Goal: Transaction & Acquisition: Purchase product/service

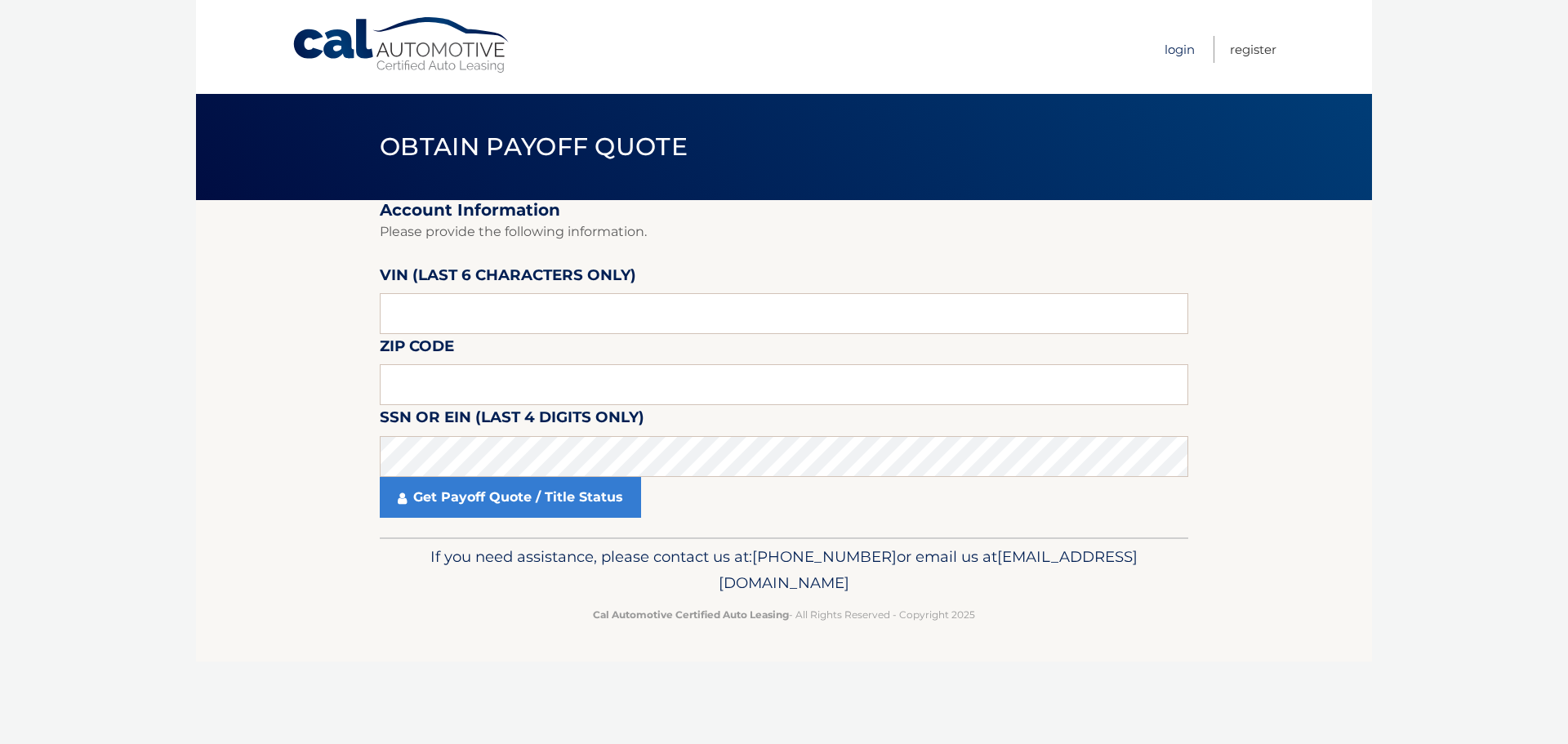
click at [1186, 52] on link "Login" at bounding box center [1179, 49] width 30 height 27
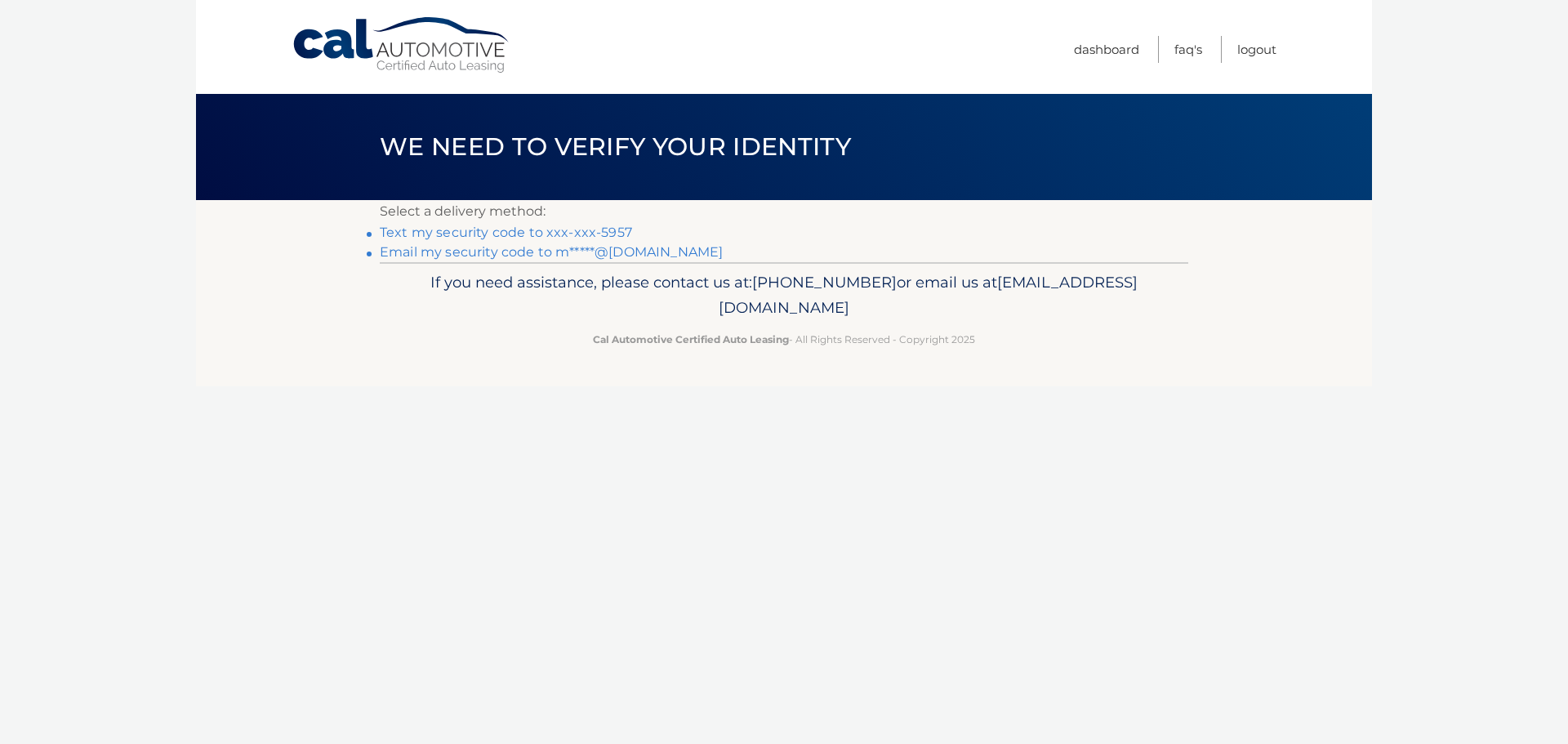
click at [673, 18] on nav "Menu Dashboard FAQ's Logout" at bounding box center [900, 47] width 752 height 94
click at [552, 232] on link "Text my security code to xxx-xxx-5957" at bounding box center [506, 232] width 253 height 15
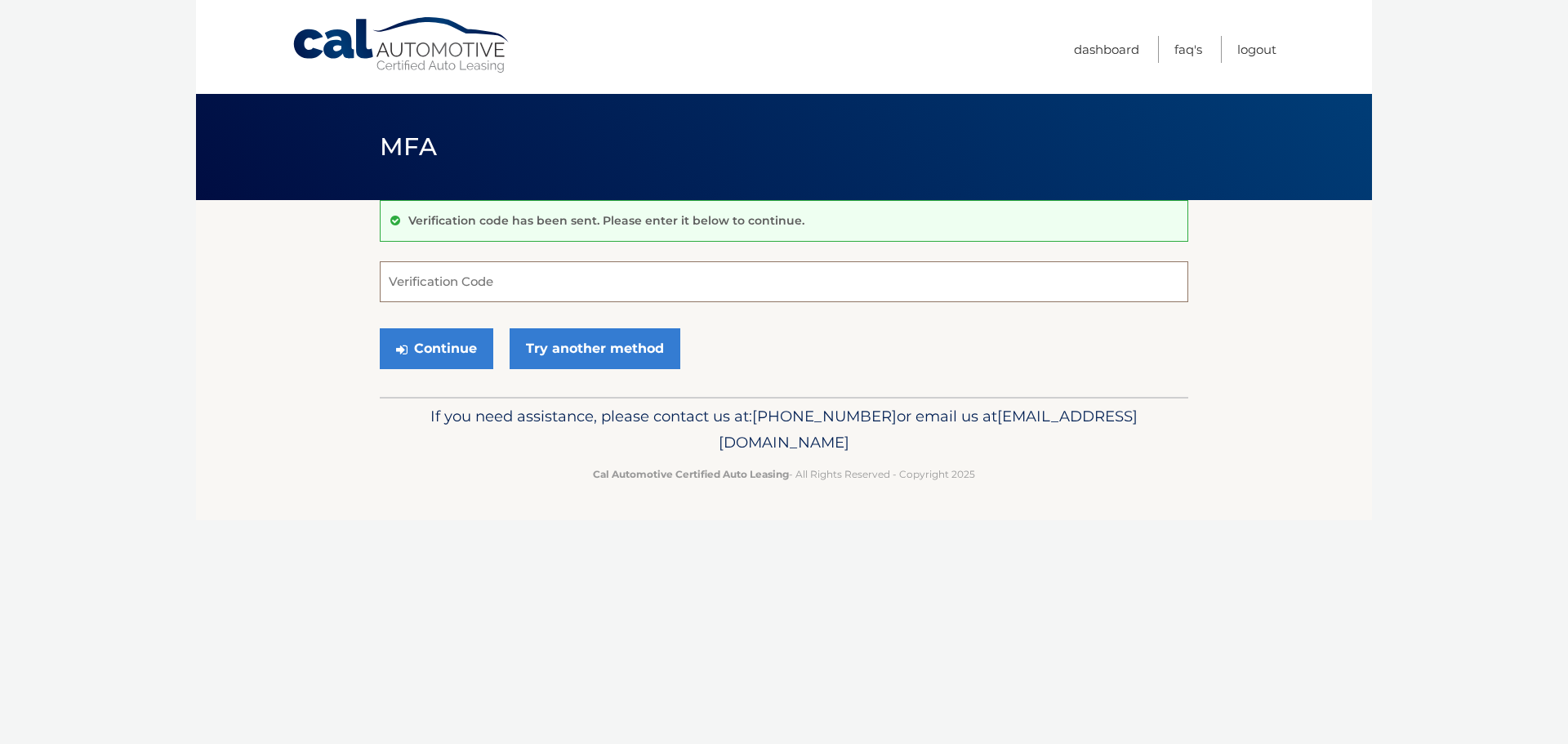
click at [450, 290] on input "Verification Code" at bounding box center [784, 282] width 808 height 41
type input "047604"
click at [454, 355] on button "Continue" at bounding box center [437, 348] width 114 height 41
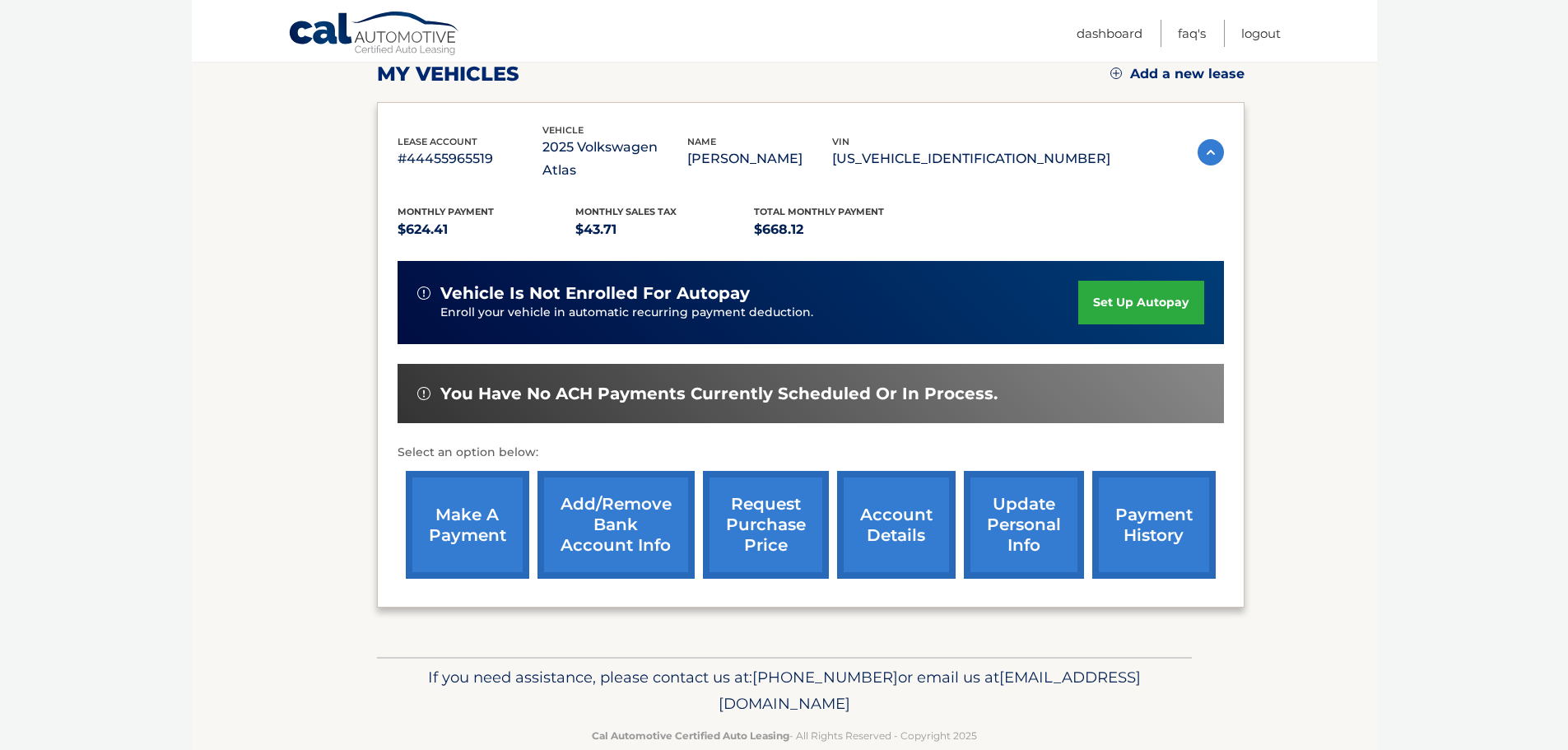
scroll to position [246, 0]
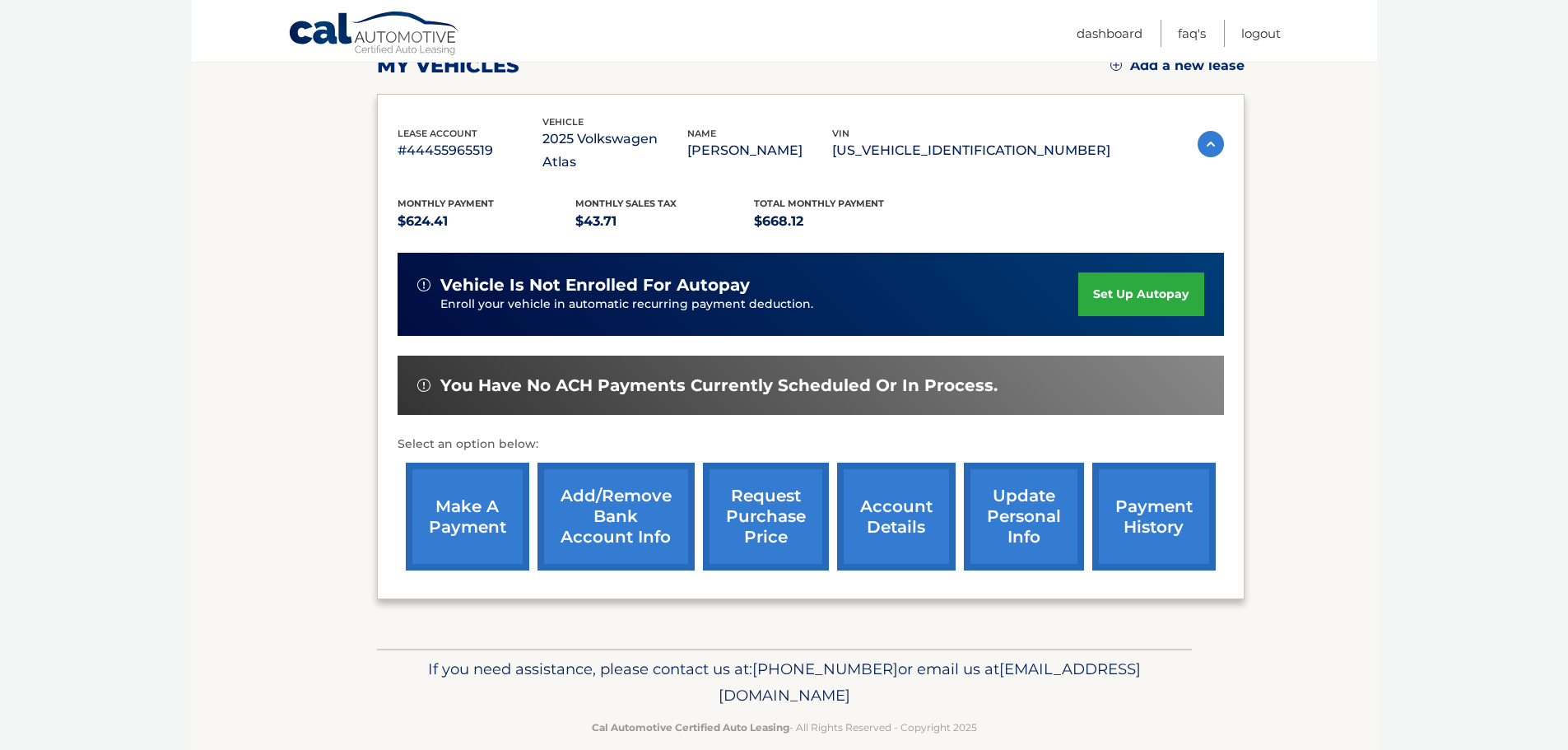
click at [478, 513] on link "make a payment" at bounding box center [468, 516] width 124 height 108
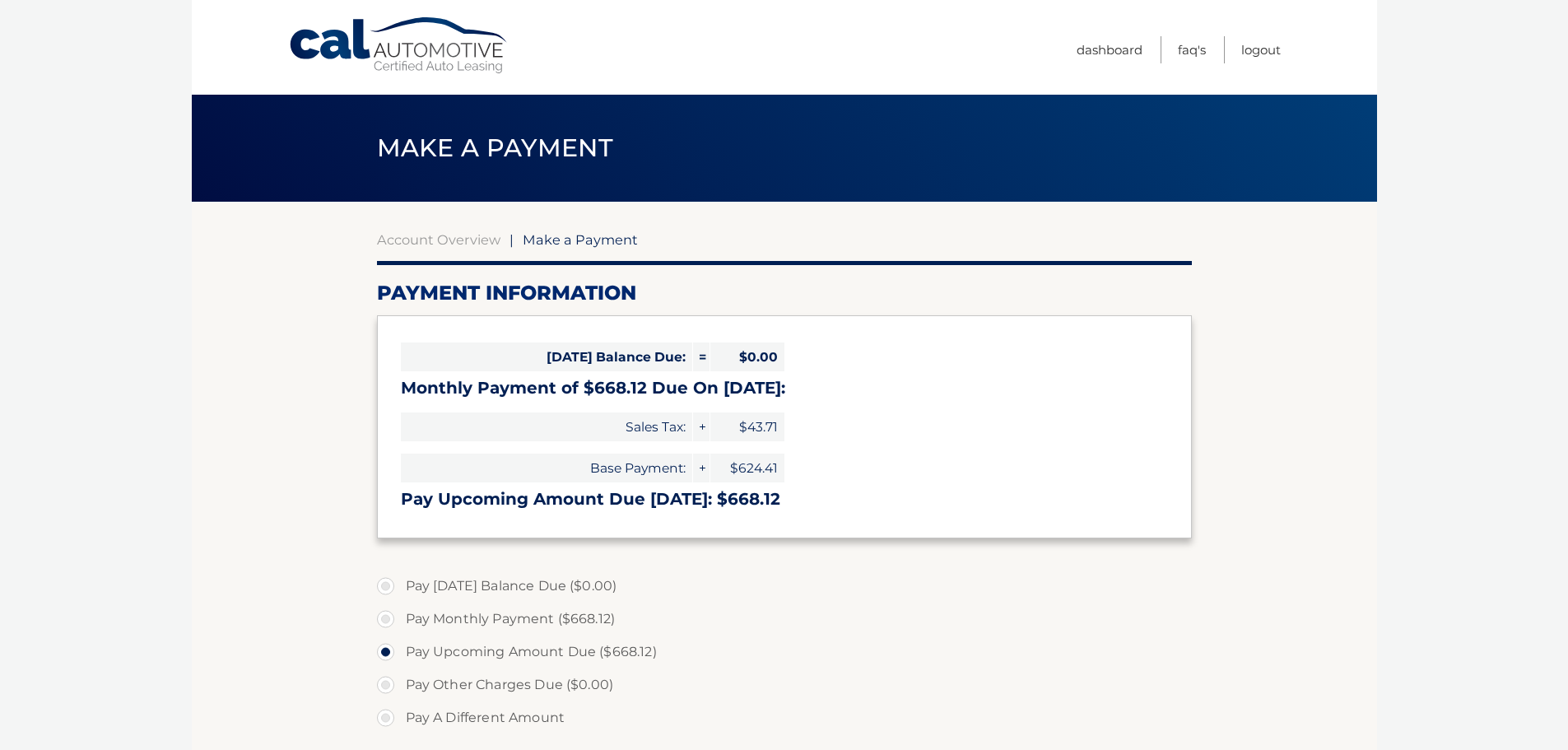
select select "NWVjN2I0Y2YtMzIxMi00YjA3LTk0NTgtYzZjOWNhYTYxNDZh"
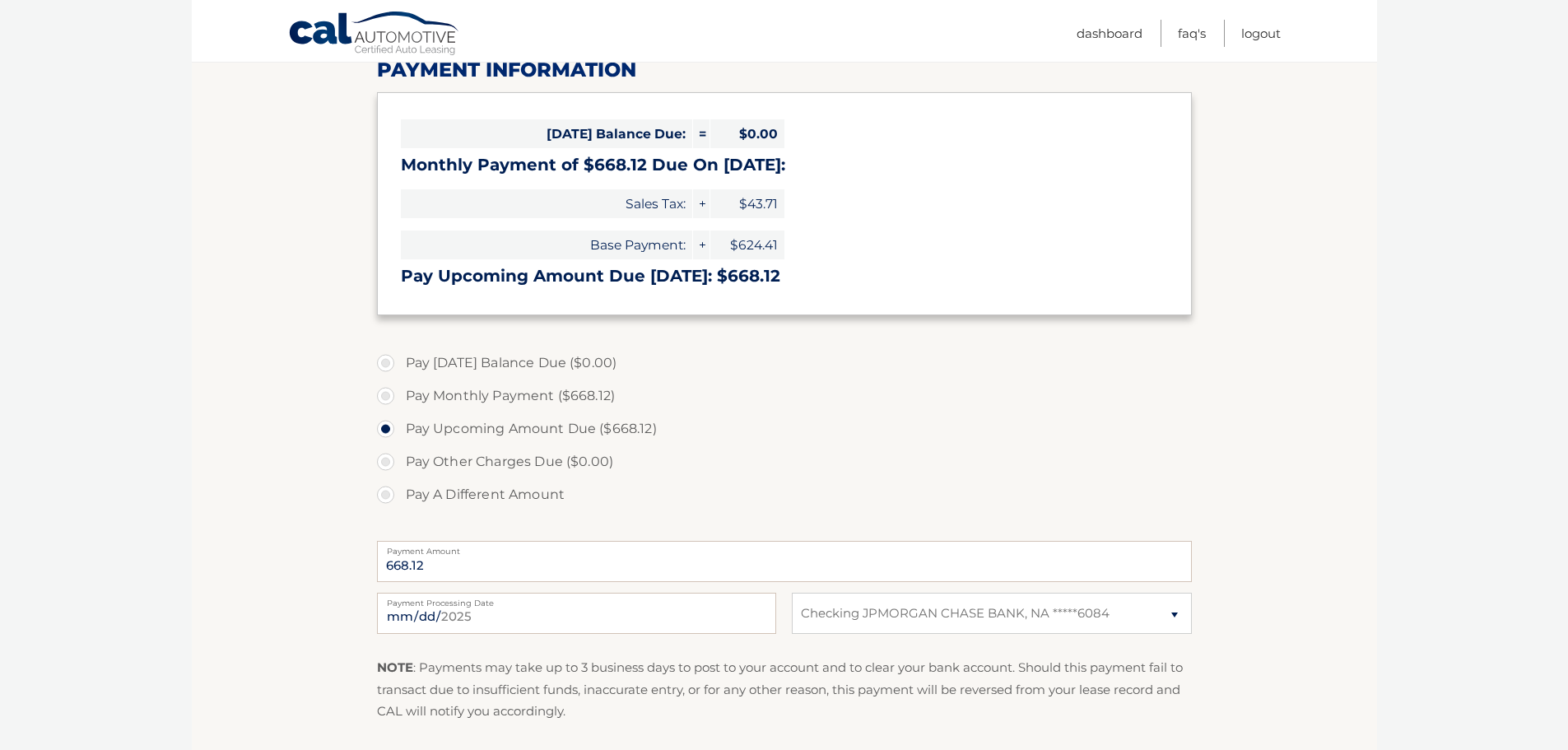
scroll to position [246, 0]
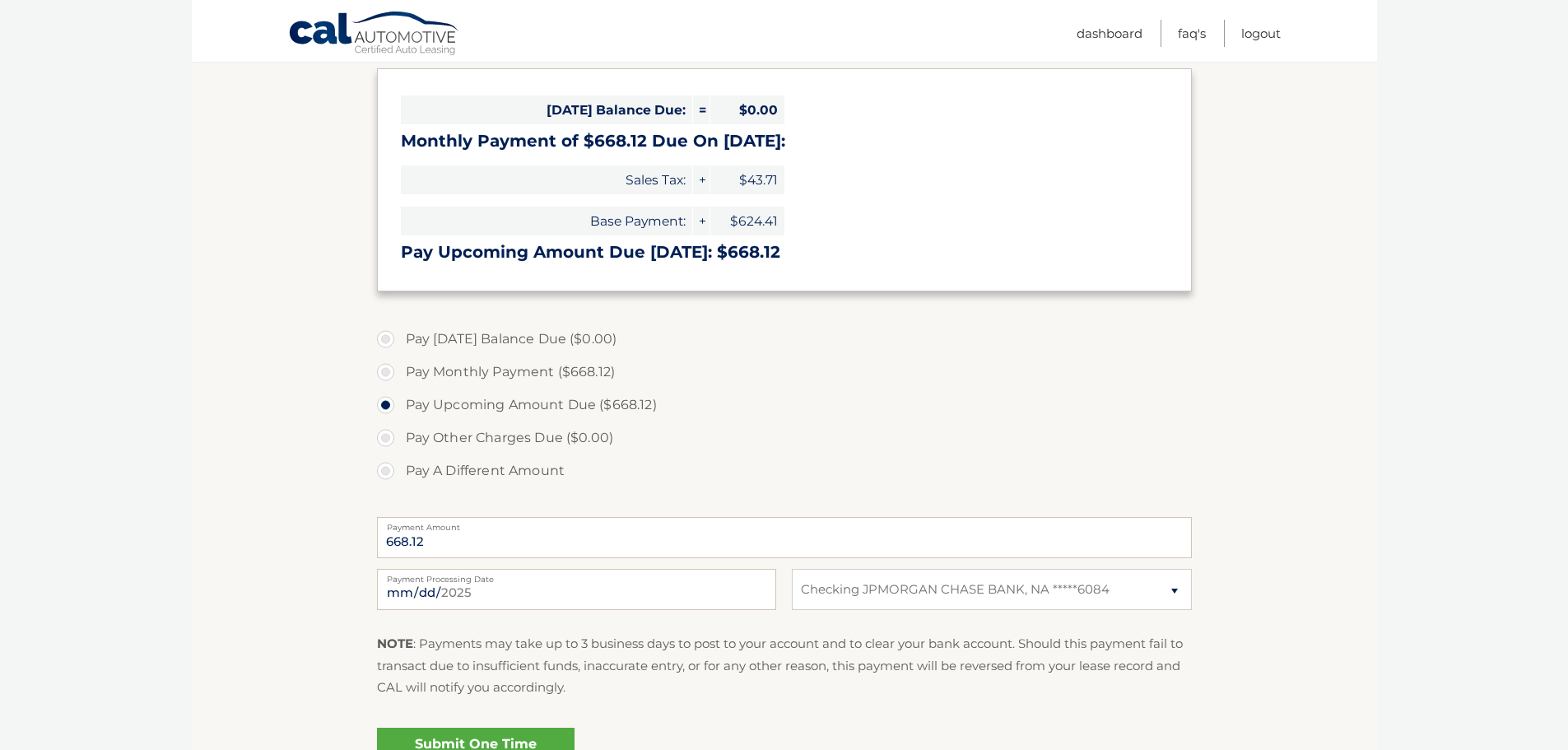
click at [388, 377] on label "Pay Monthly Payment ($668.12)" at bounding box center [784, 372] width 815 height 33
click at [388, 377] on input "Pay Monthly Payment ($668.12)" at bounding box center [392, 368] width 16 height 26
radio input "true"
click at [388, 398] on label "Pay Upcoming Amount Due ($668.12)" at bounding box center [784, 404] width 815 height 33
click at [388, 398] on input "Pay Upcoming Amount Due ($668.12)" at bounding box center [392, 401] width 16 height 26
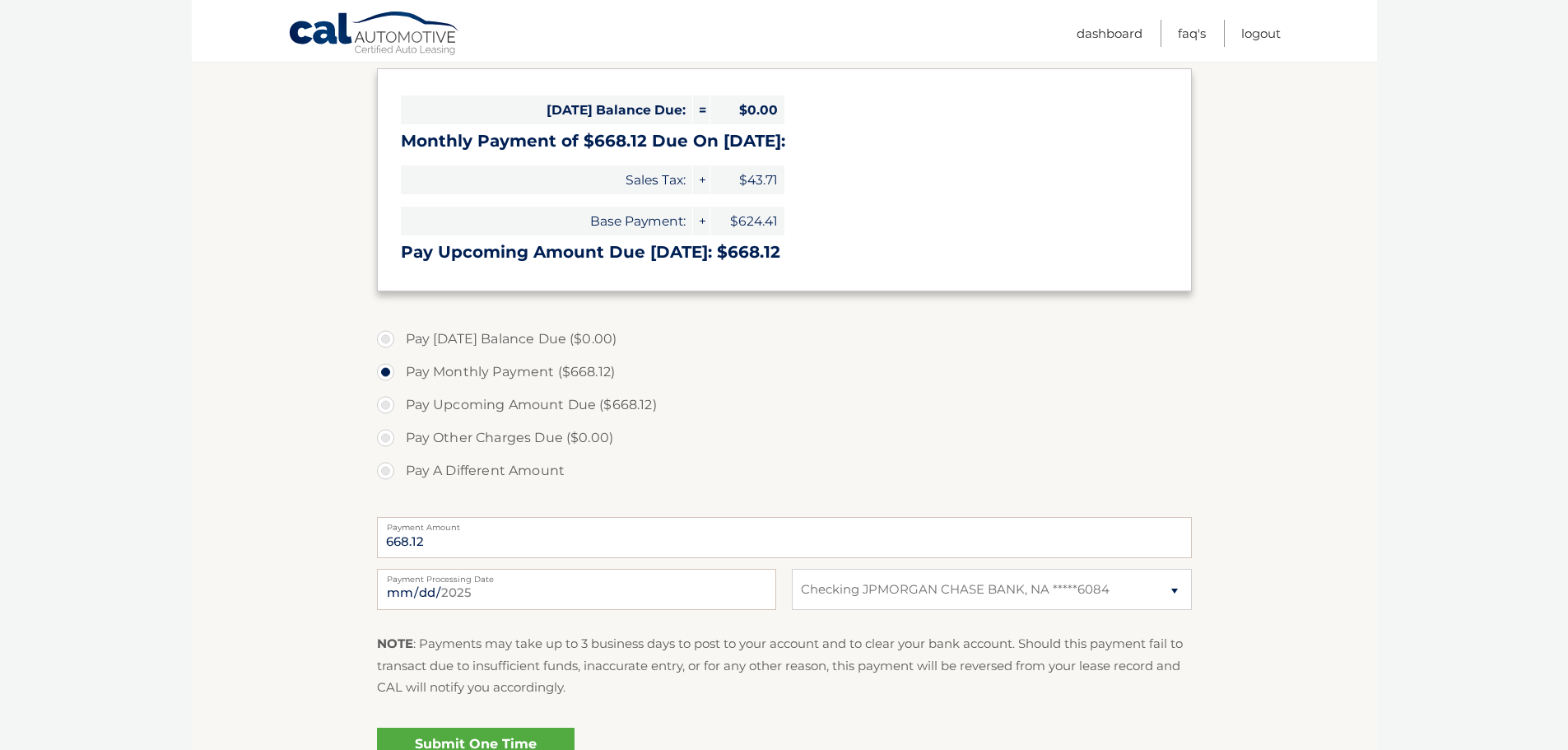
radio input "true"
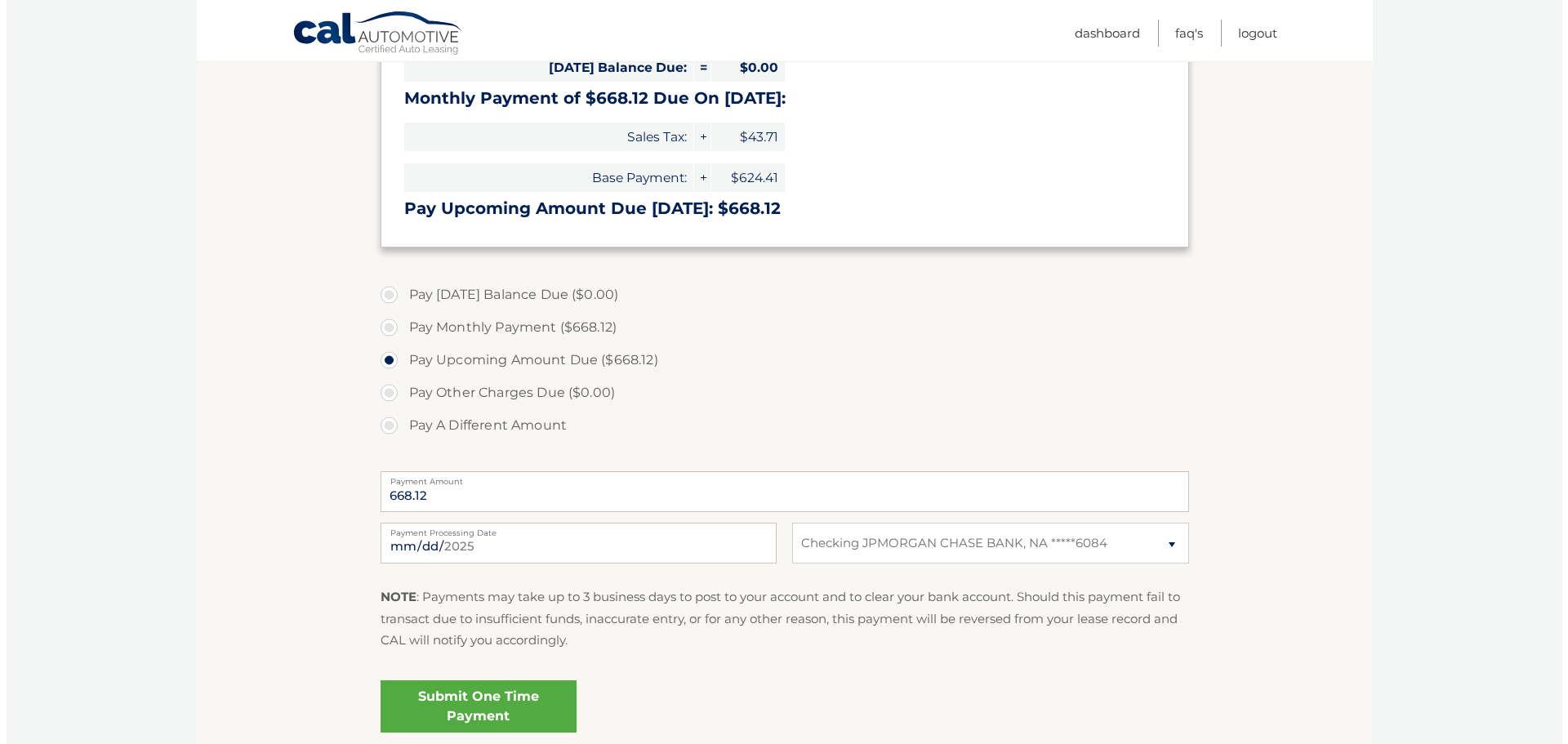
scroll to position [326, 0]
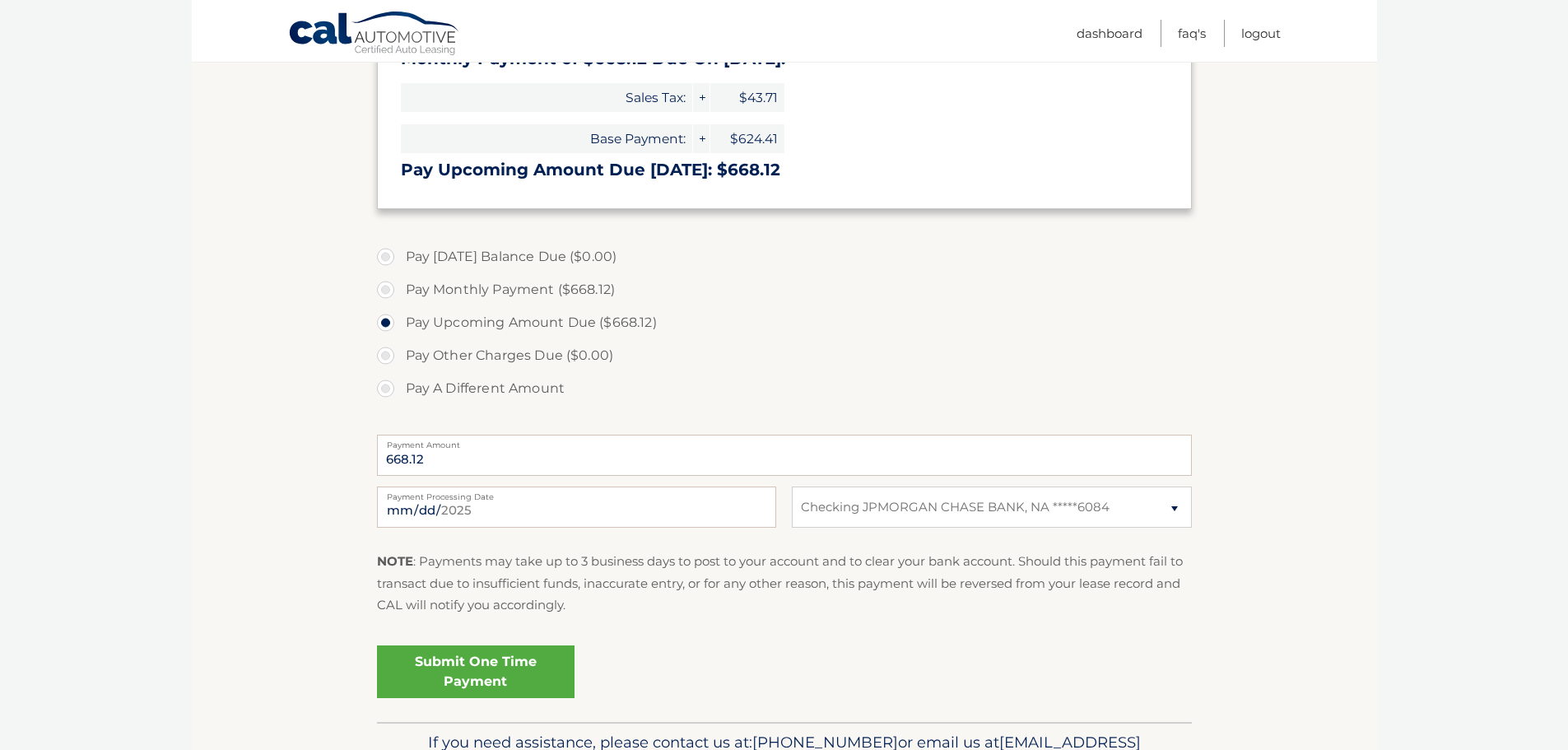
click at [464, 678] on link "Submit One Time Payment" at bounding box center [476, 671] width 197 height 53
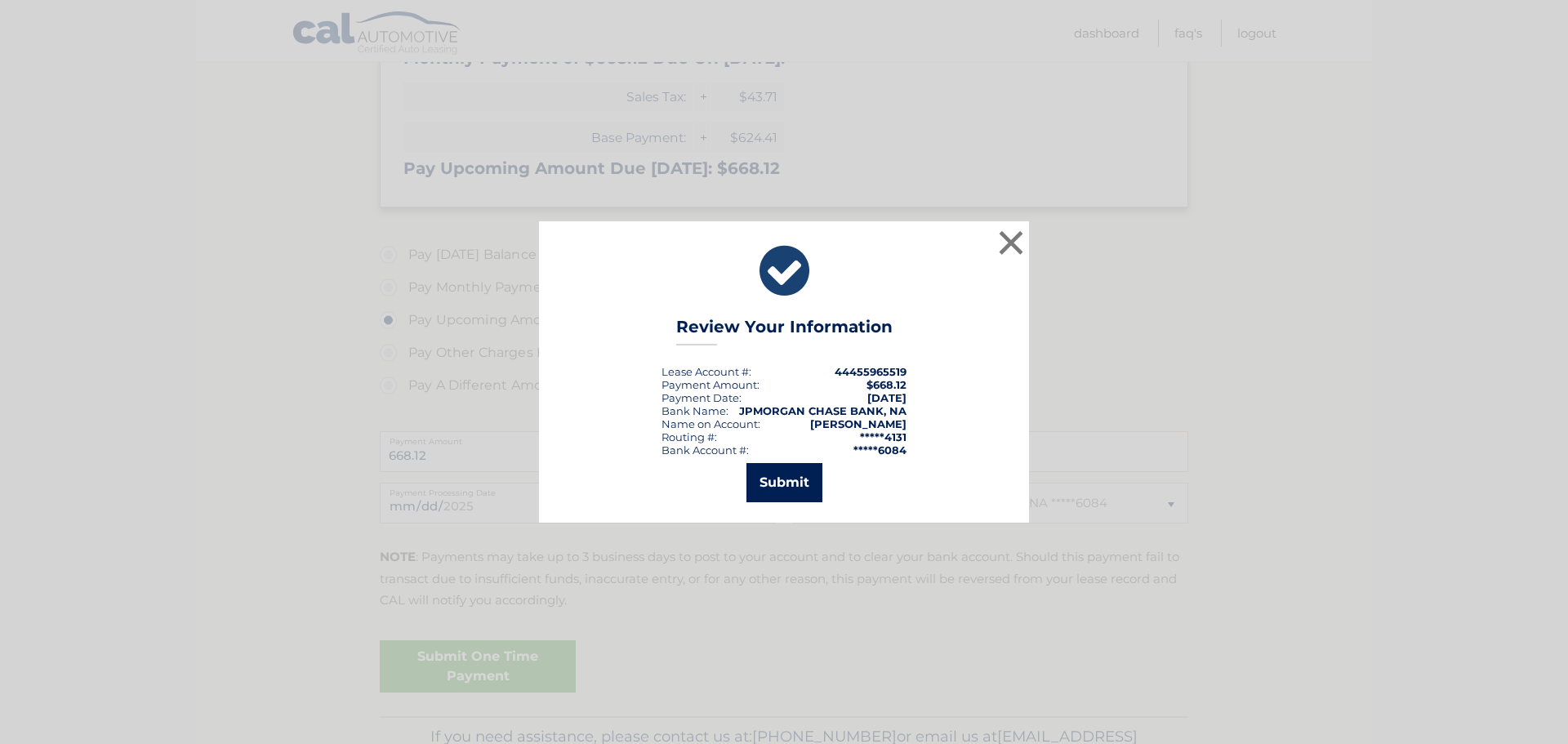
click at [793, 486] on button "Submit" at bounding box center [784, 483] width 76 height 39
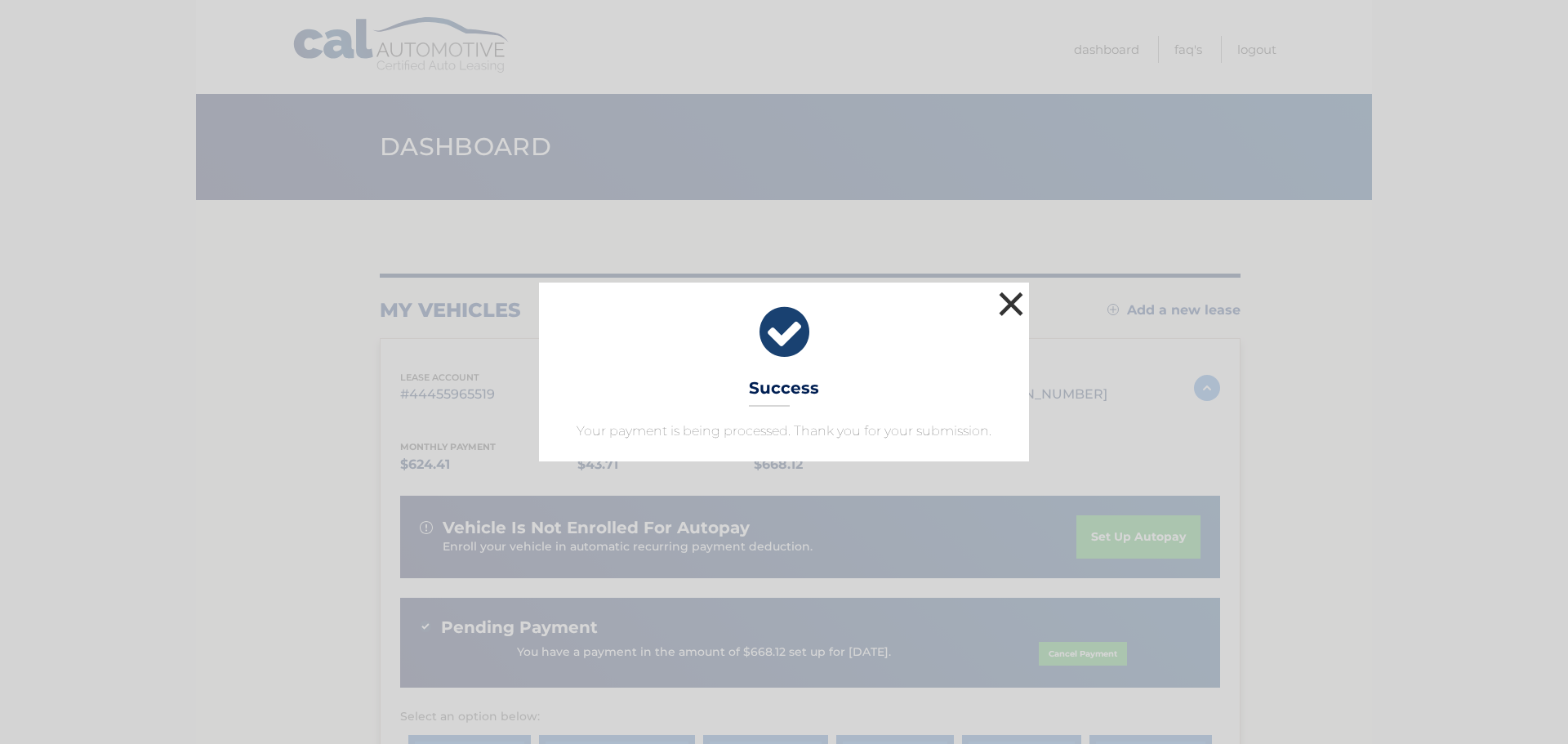
click at [1010, 302] on button "×" at bounding box center [1010, 303] width 33 height 33
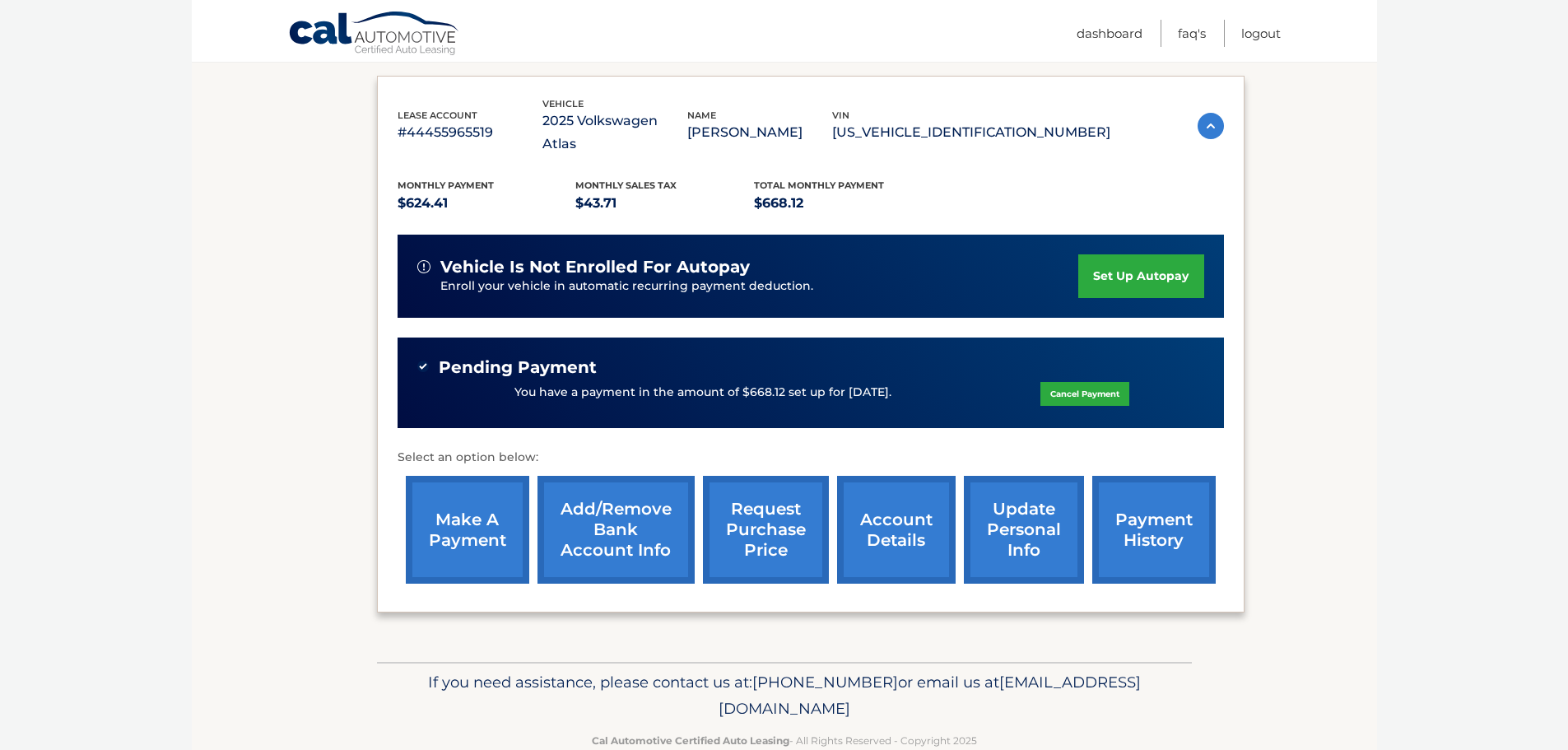
scroll to position [279, 0]
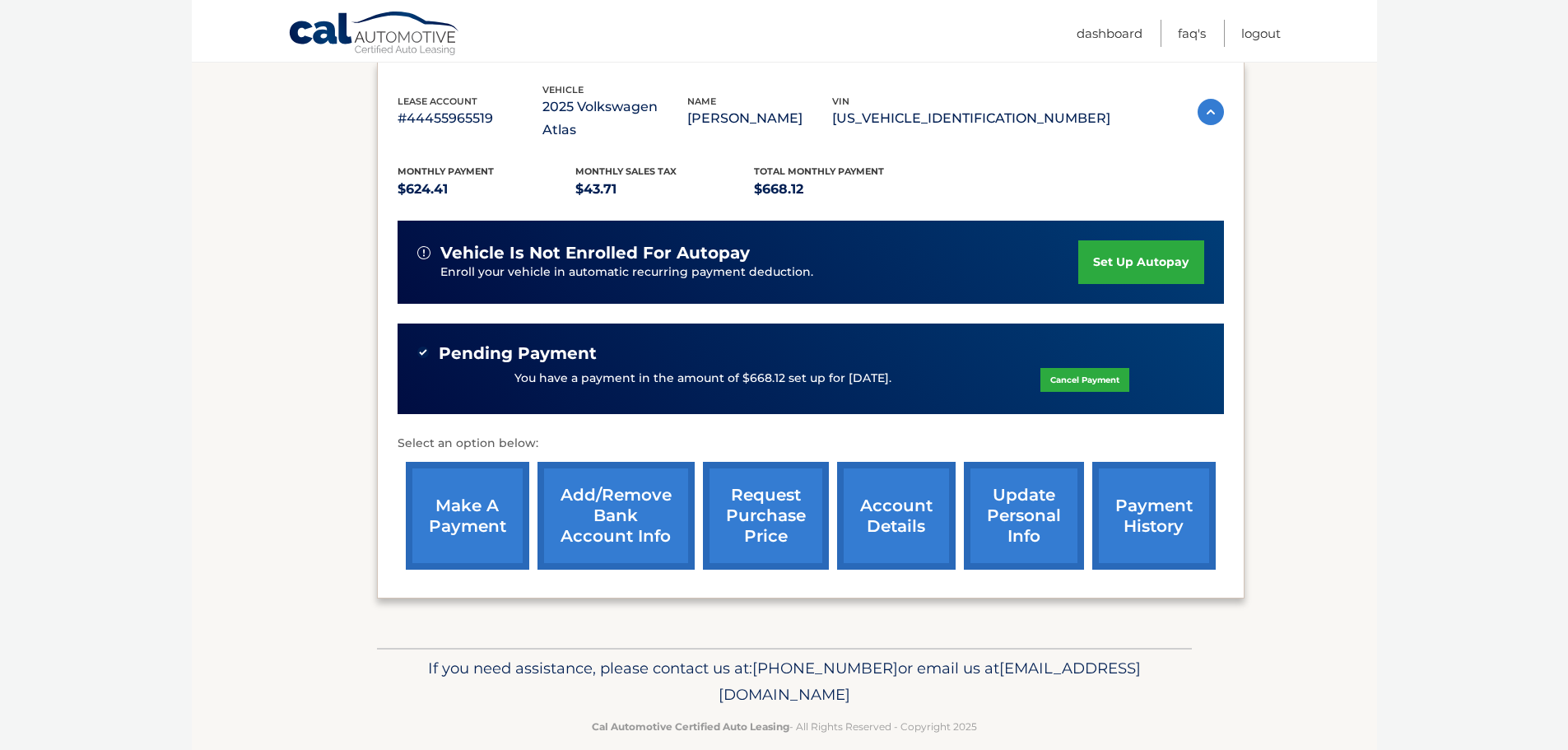
click at [1126, 518] on link "payment history" at bounding box center [1155, 515] width 124 height 108
click at [1144, 498] on link "payment history" at bounding box center [1155, 515] width 124 height 108
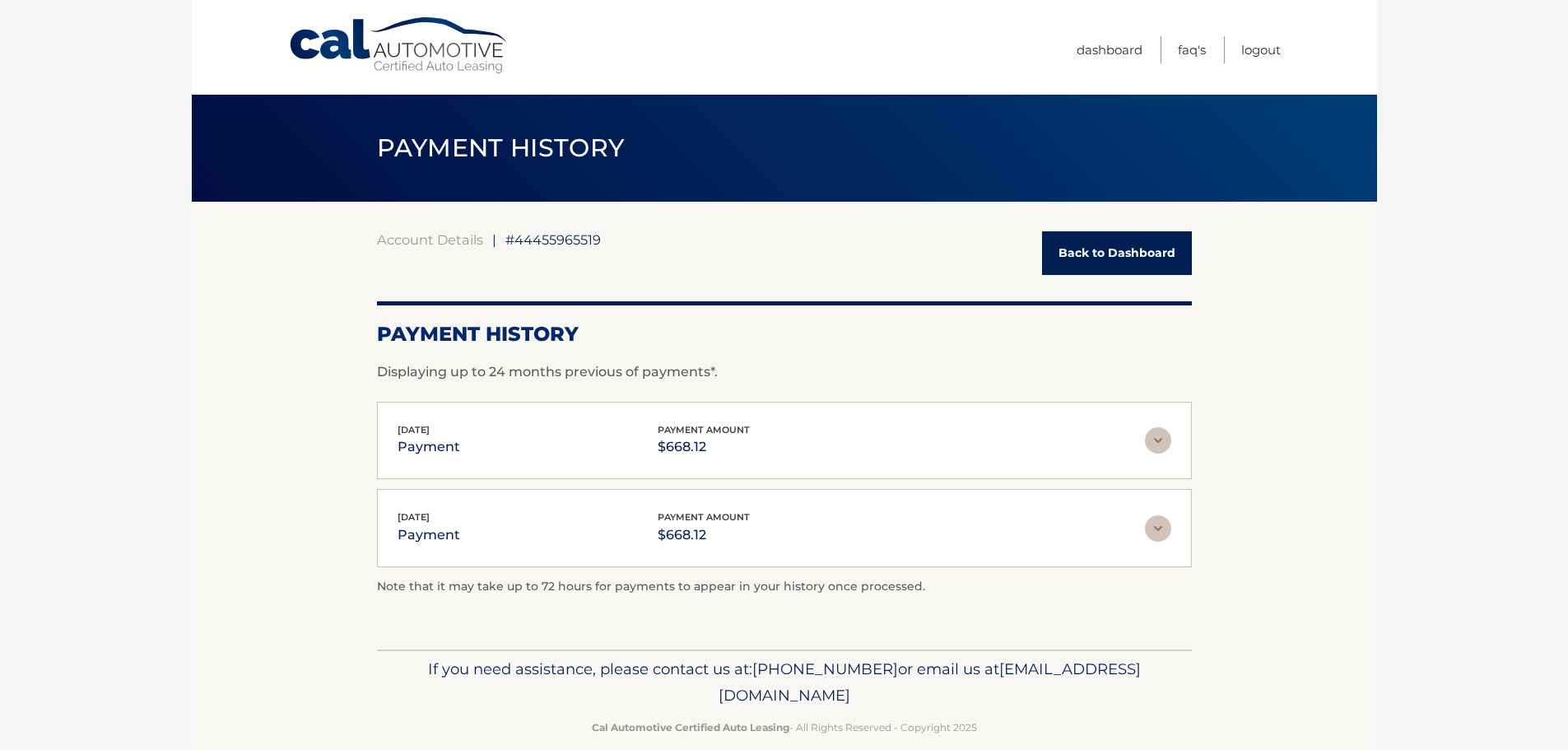
click at [1109, 254] on link "Back to Dashboard" at bounding box center [1117, 253] width 150 height 44
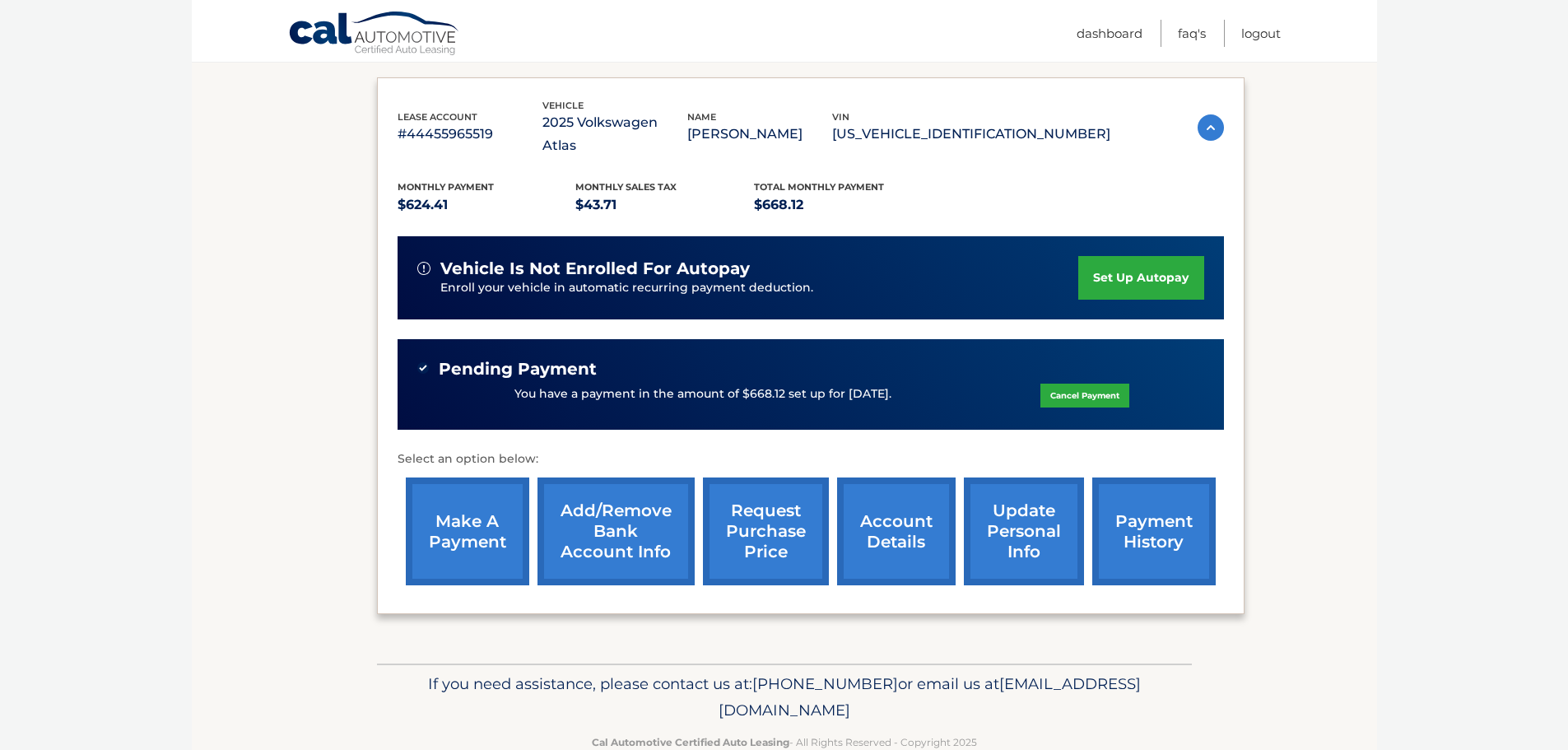
scroll to position [279, 0]
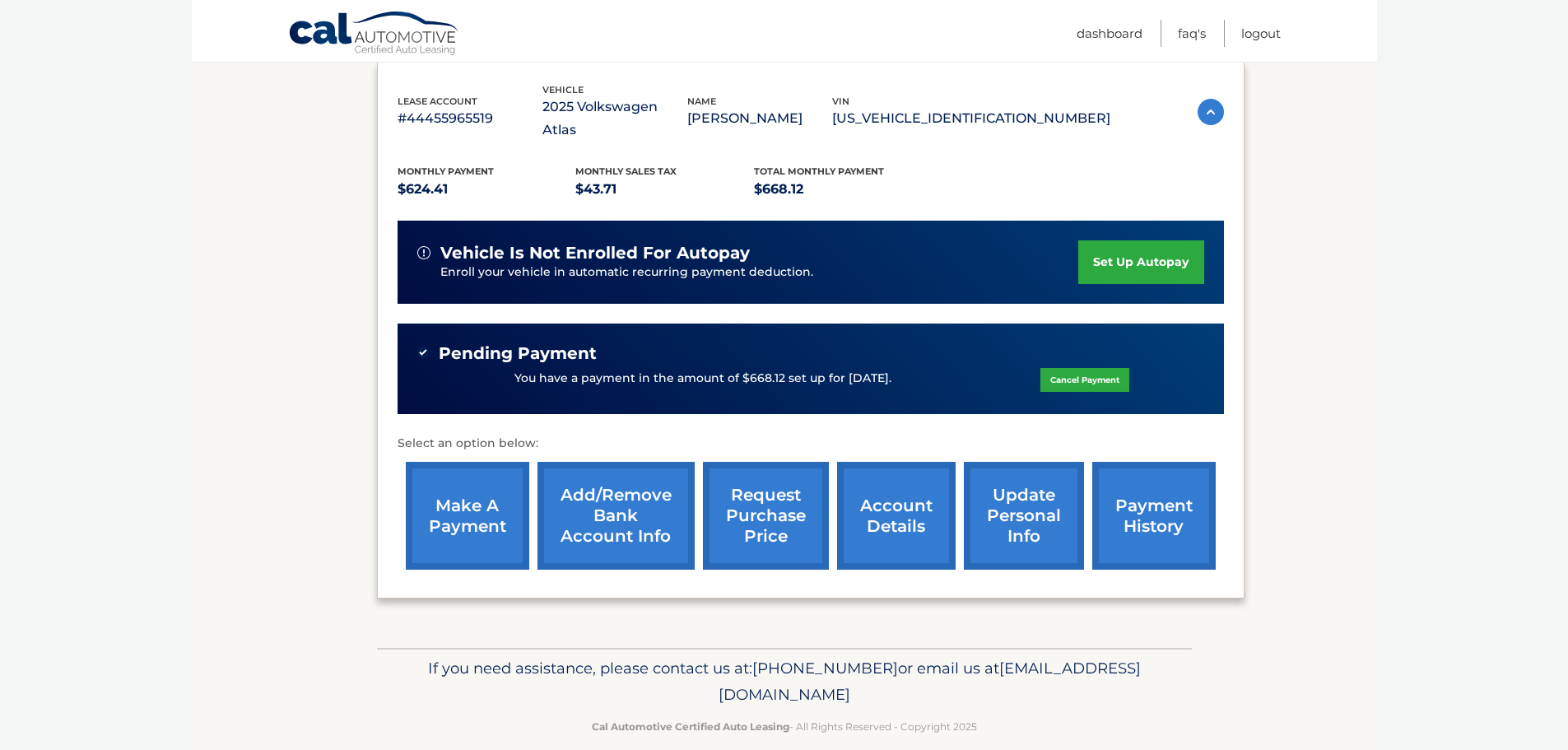
click at [882, 501] on link "account details" at bounding box center [897, 515] width 118 height 108
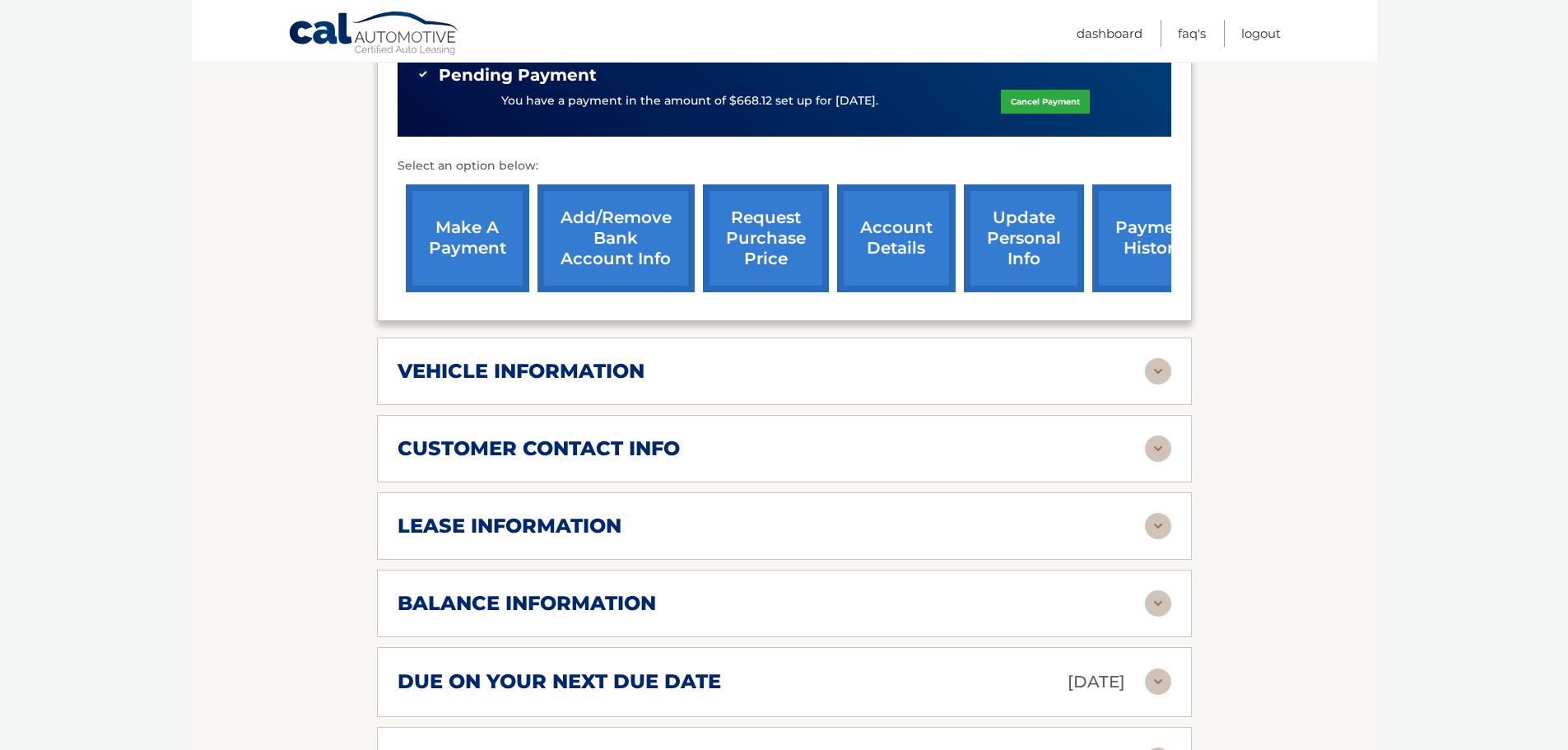
scroll to position [659, 0]
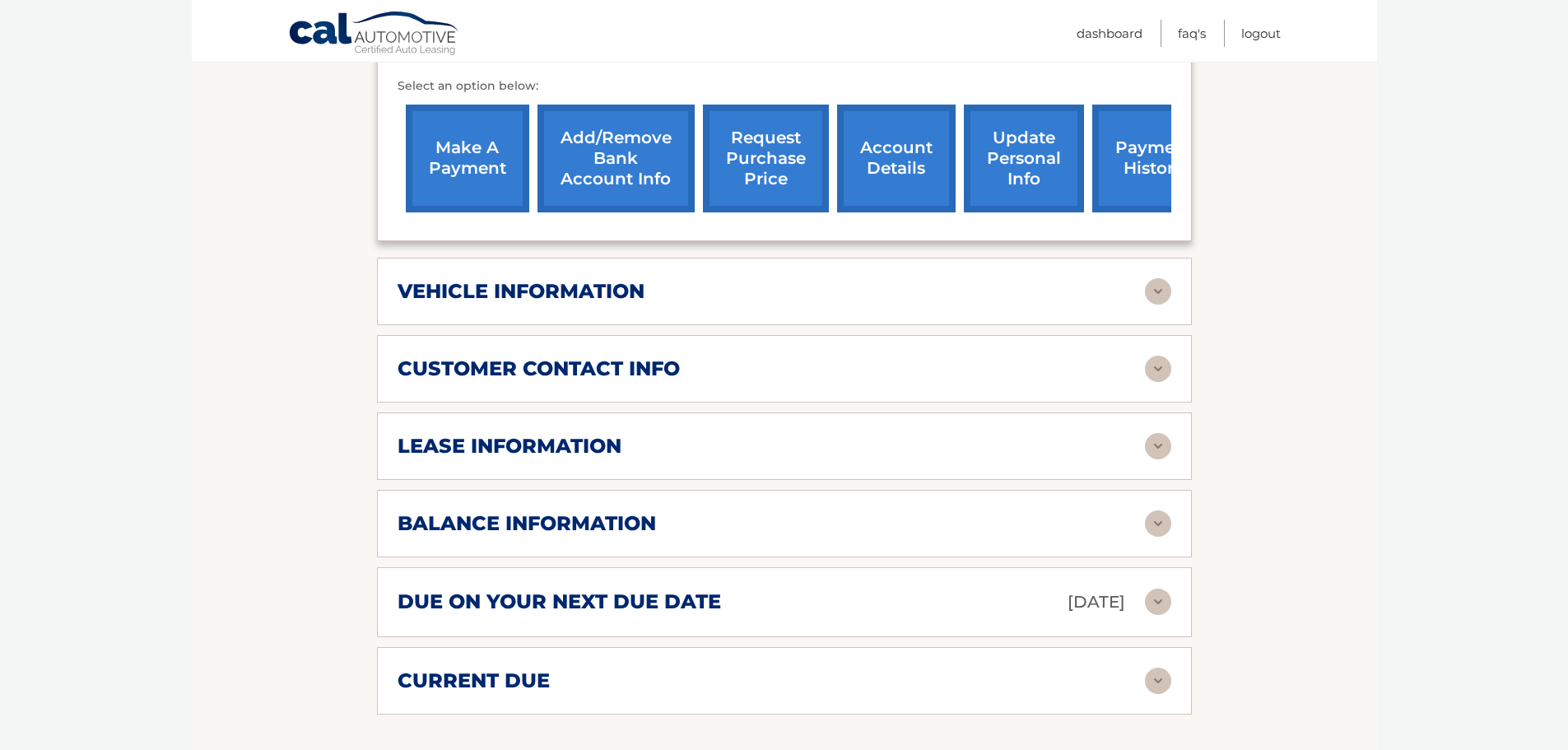
click at [1146, 510] on img at bounding box center [1157, 522] width 26 height 26
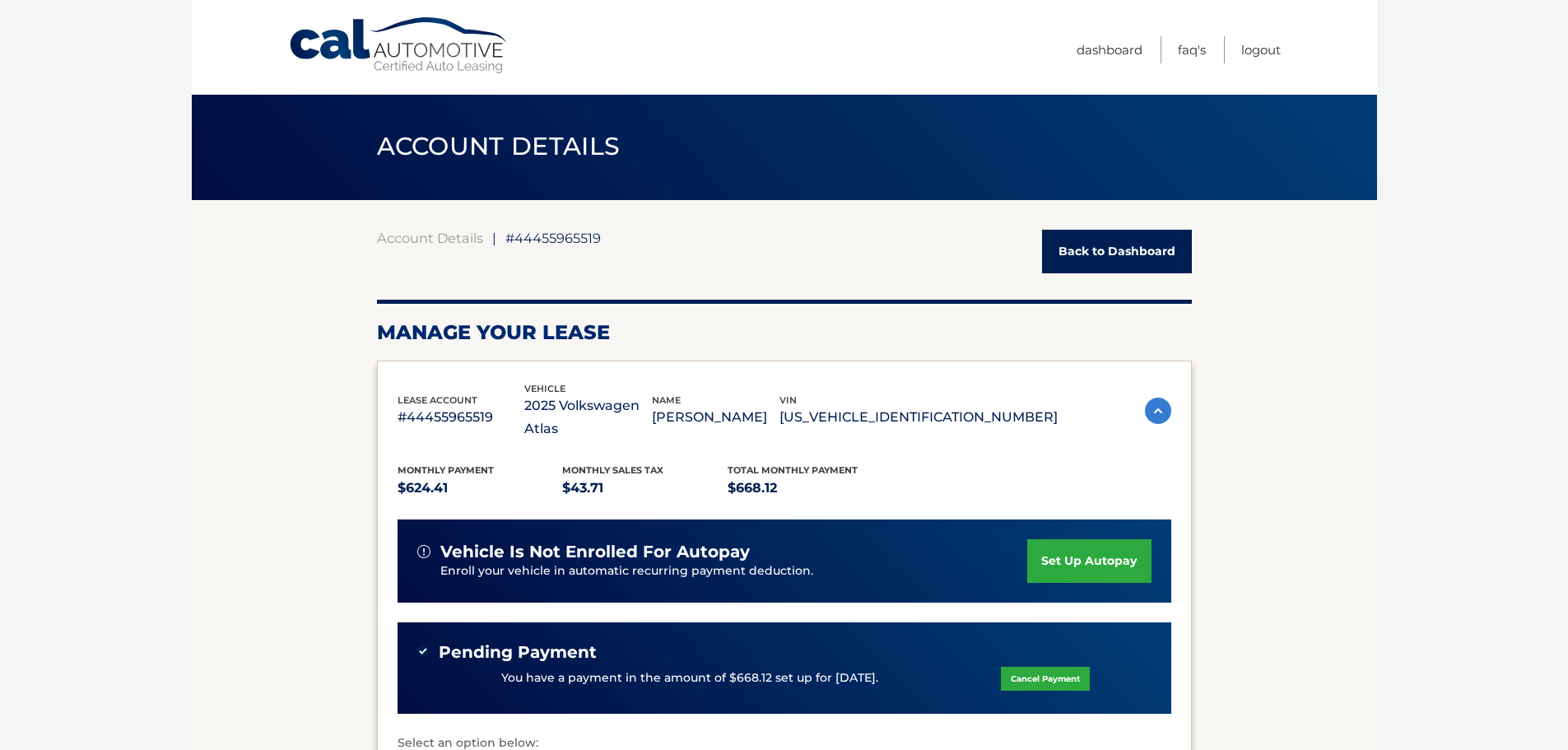
scroll to position [0, 0]
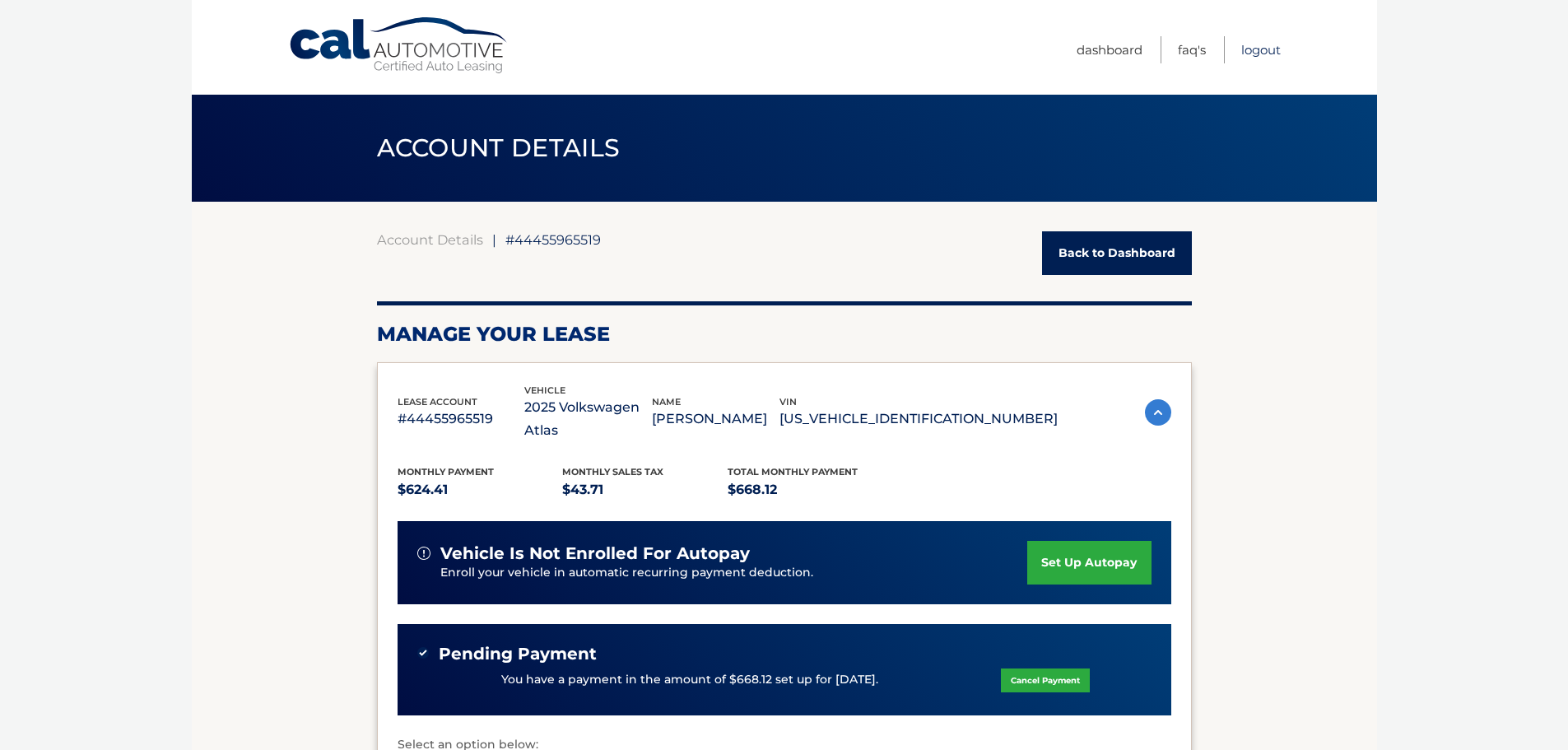
click at [1274, 51] on link "Logout" at bounding box center [1261, 49] width 39 height 27
